Goal: Transaction & Acquisition: Purchase product/service

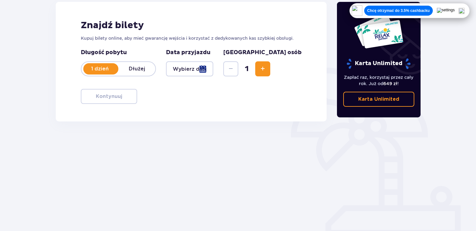
click at [213, 71] on div at bounding box center [189, 68] width 47 height 15
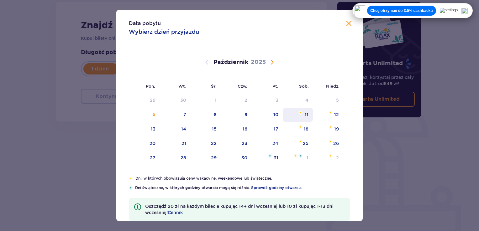
click at [301, 111] on img "sobota, 11 października 2025" at bounding box center [300, 113] width 4 height 4
type input "11.10.25"
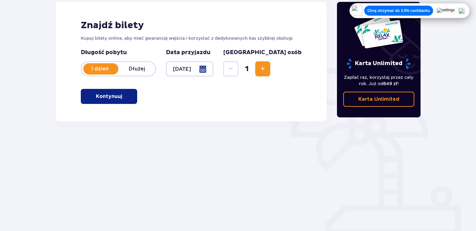
click at [271, 66] on button "Zwiększ" at bounding box center [262, 68] width 15 height 15
click at [213, 71] on div at bounding box center [189, 68] width 47 height 15
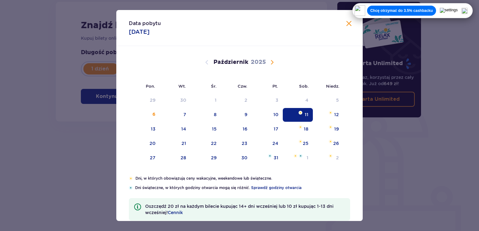
click at [347, 24] on span "Zamknij" at bounding box center [349, 24] width 8 height 8
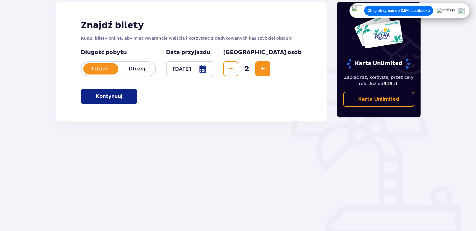
click at [121, 96] on span "button" at bounding box center [124, 97] width 8 height 8
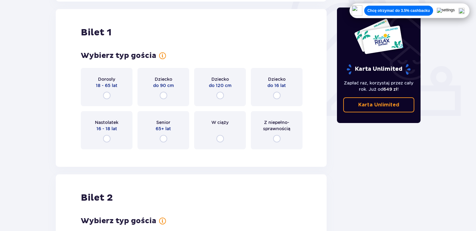
scroll to position [209, 0]
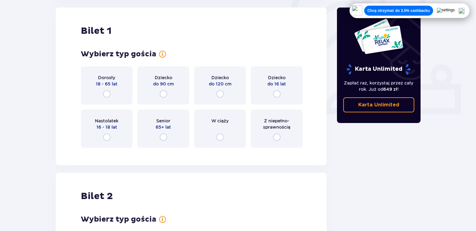
click at [103, 95] on input "radio" at bounding box center [107, 94] width 8 height 8
radio input "true"
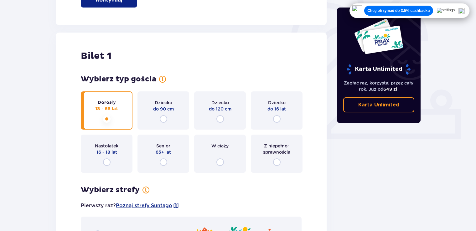
scroll to position [174, 0]
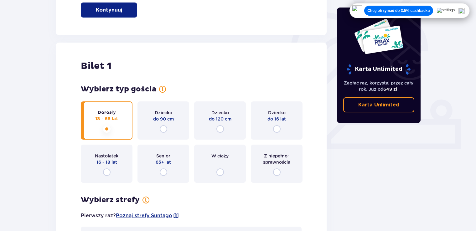
click at [159, 87] on span at bounding box center [163, 90] width 8 height 8
drag, startPoint x: 165, startPoint y: 91, endPoint x: 161, endPoint y: 90, distance: 3.6
click at [163, 91] on span at bounding box center [163, 90] width 8 height 8
click at [103, 173] on input "radio" at bounding box center [107, 173] width 8 height 8
radio input "true"
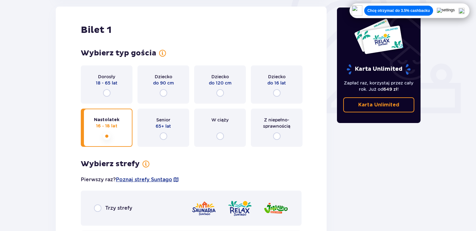
scroll to position [206, 0]
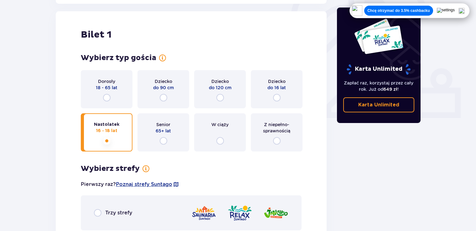
click at [108, 103] on div "Dorosły 18 - 65 lat" at bounding box center [107, 89] width 52 height 38
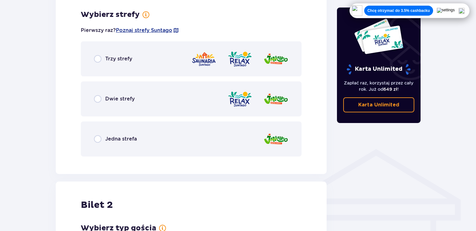
scroll to position [362, 0]
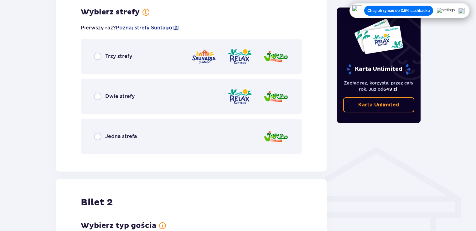
drag, startPoint x: 98, startPoint y: 25, endPoint x: 102, endPoint y: 38, distance: 13.1
click at [98, 25] on p "Pierwszy raz? Poznaj strefy Suntago" at bounding box center [130, 27] width 98 height 7
click at [105, 46] on div "Trzy strefy" at bounding box center [191, 56] width 221 height 35
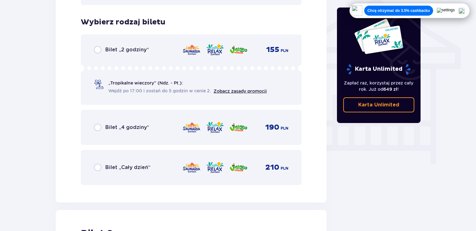
scroll to position [522, 0]
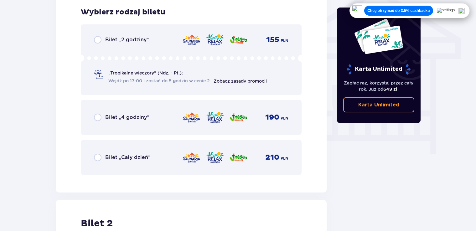
click at [97, 157] on input "radio" at bounding box center [98, 158] width 8 height 8
radio input "true"
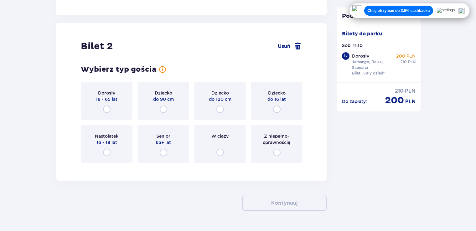
scroll to position [714, 0]
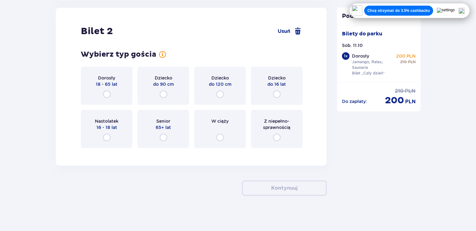
click at [97, 134] on div "Nastolatek 16 - 18 lat" at bounding box center [107, 129] width 52 height 38
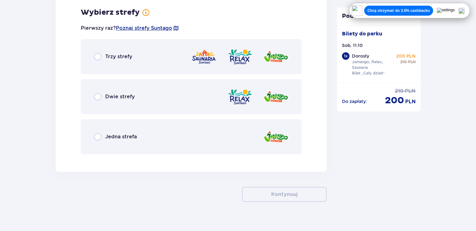
click at [114, 58] on span "Trzy strefy" at bounding box center [118, 56] width 27 height 7
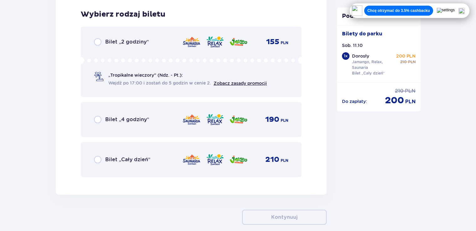
scroll to position [1026, 0]
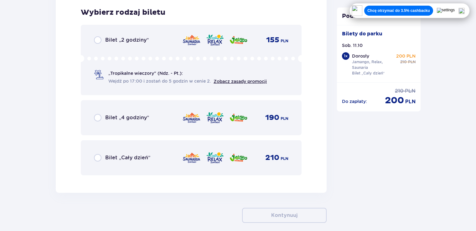
click at [103, 157] on div "Bilet „Cały dzień”" at bounding box center [122, 158] width 56 height 8
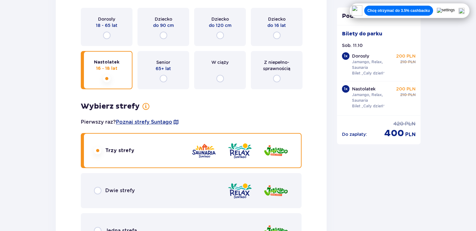
scroll to position [774, 0]
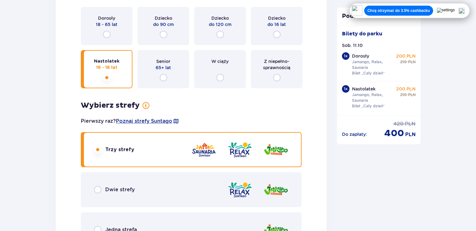
click at [120, 187] on span "Dwie strefy" at bounding box center [119, 190] width 29 height 7
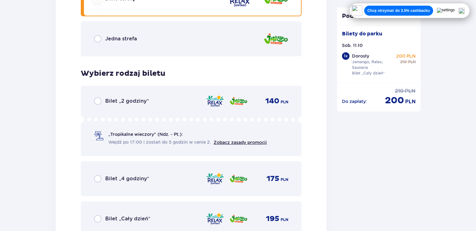
scroll to position [1015, 0]
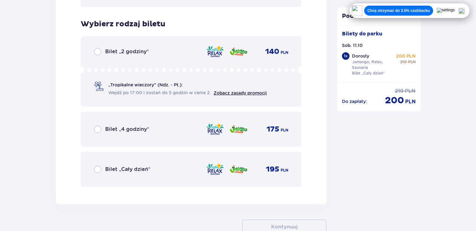
click at [106, 170] on span "Bilet „Cały dzień”" at bounding box center [127, 169] width 45 height 7
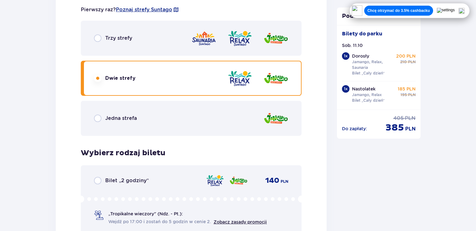
scroll to position [868, 0]
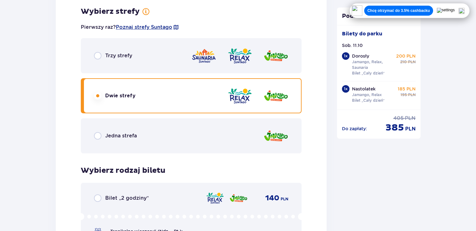
click at [143, 39] on div "Trzy strefy" at bounding box center [191, 55] width 221 height 35
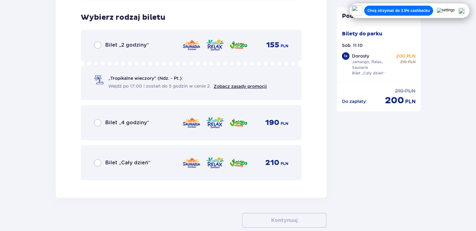
scroll to position [1025, 0]
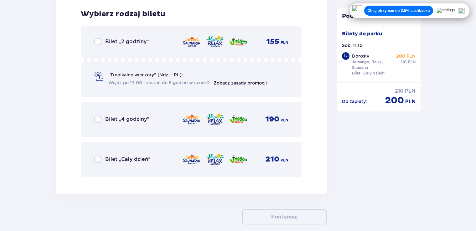
click at [118, 155] on div "Bilet „Cały dzień” 210 PLN" at bounding box center [191, 159] width 195 height 13
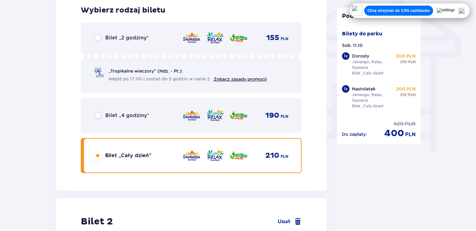
scroll to position [523, 0]
